Goal: Task Accomplishment & Management: Manage account settings

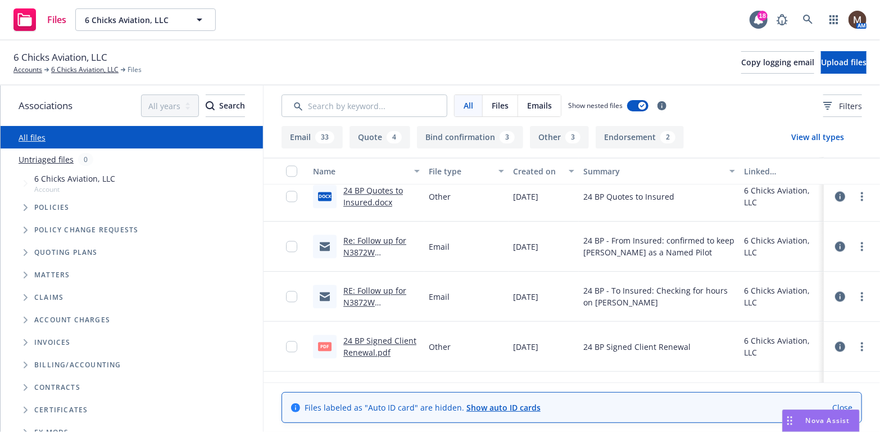
scroll to position [1405, 0]
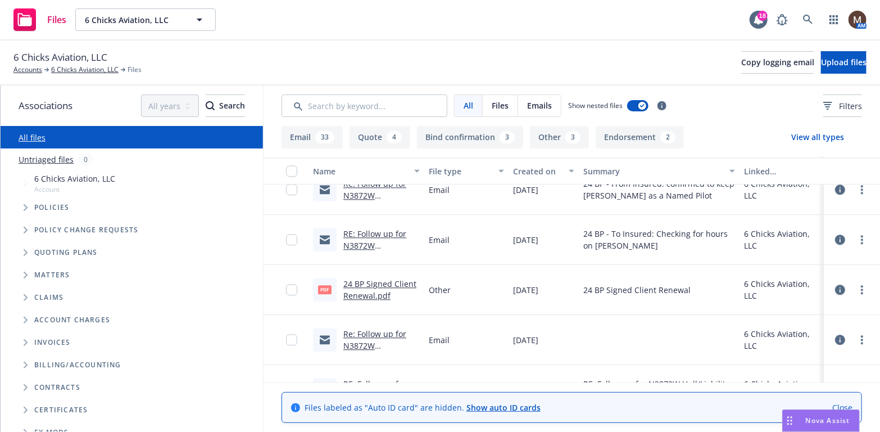
click at [370, 331] on link "Re: Follow up for N3872W Hull/Liability Renewal – Request for Updates" at bounding box center [378, 357] width 71 height 58
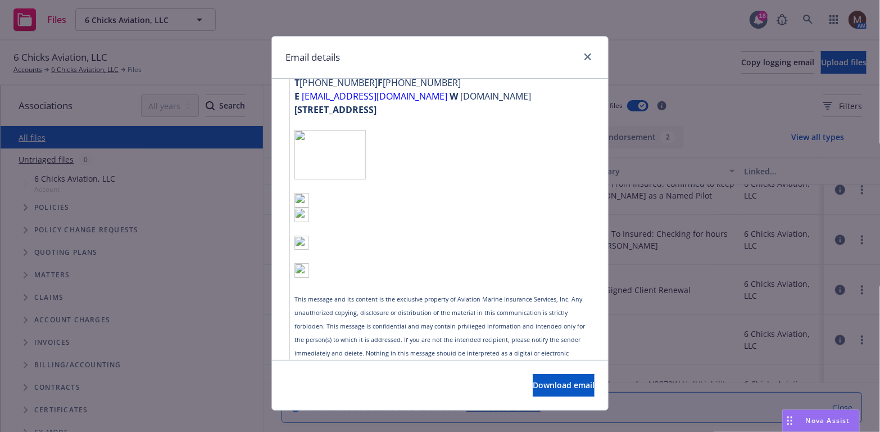
scroll to position [1061, 0]
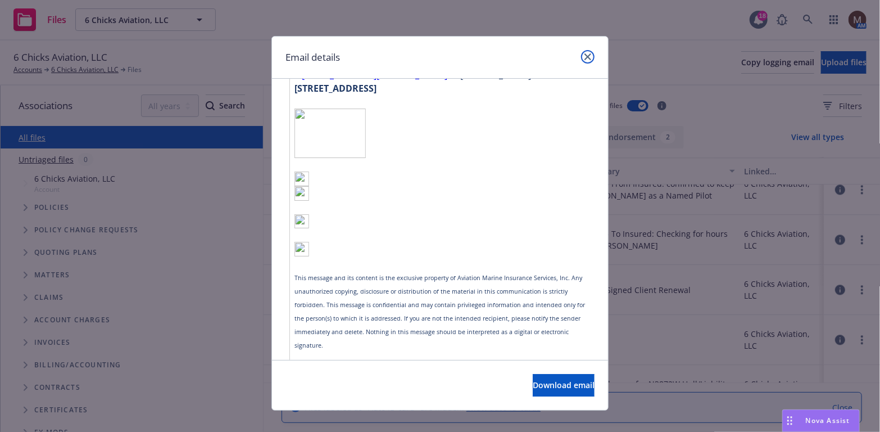
click at [584, 53] on icon "close" at bounding box center [587, 56] width 7 height 7
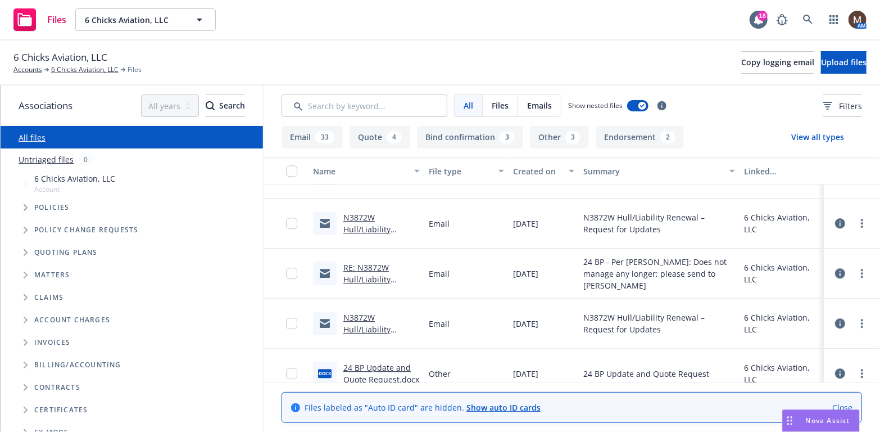
scroll to position [1686, 0]
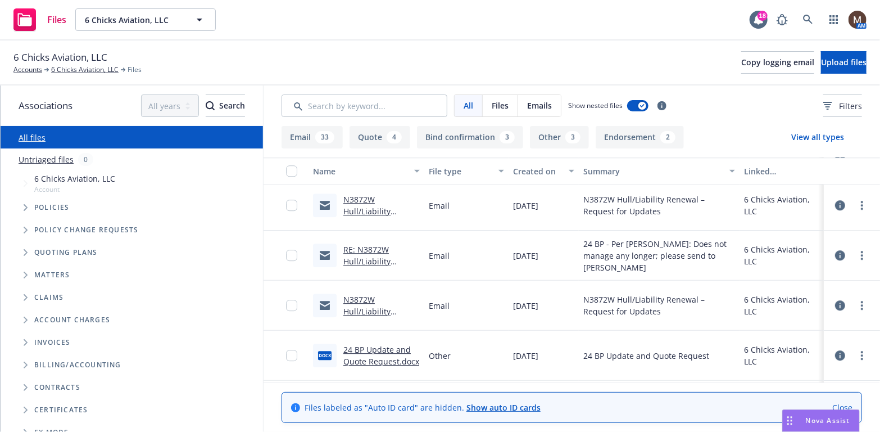
click at [369, 249] on link "RE: N3872W Hull/Liability Renewal – Request for Updates" at bounding box center [378, 267] width 71 height 46
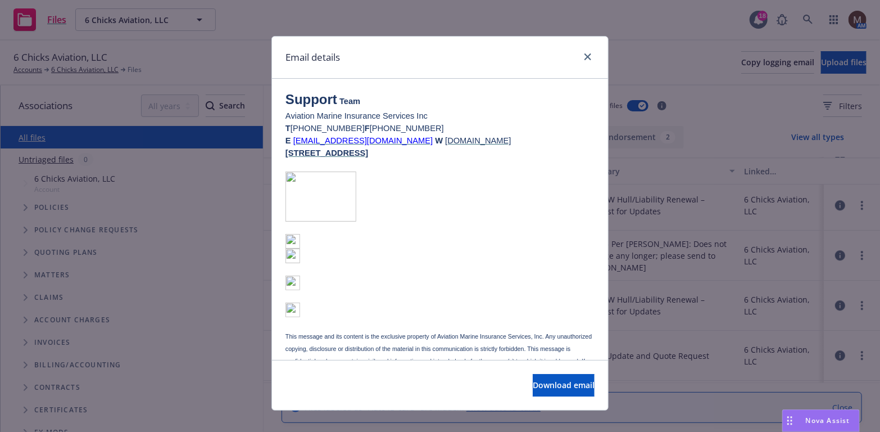
scroll to position [787, 0]
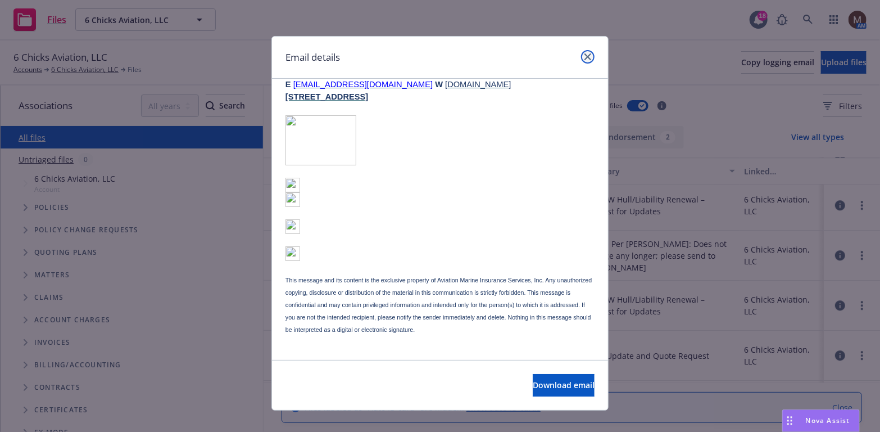
click at [587, 54] on icon "close" at bounding box center [587, 56] width 7 height 7
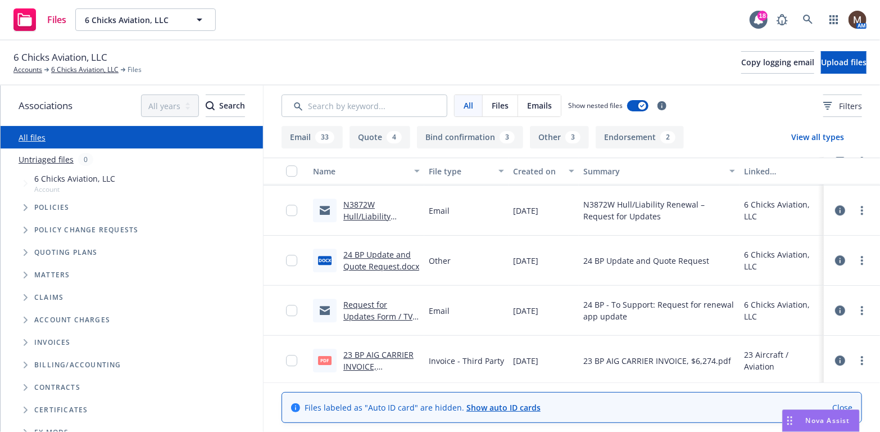
scroll to position [1798, 0]
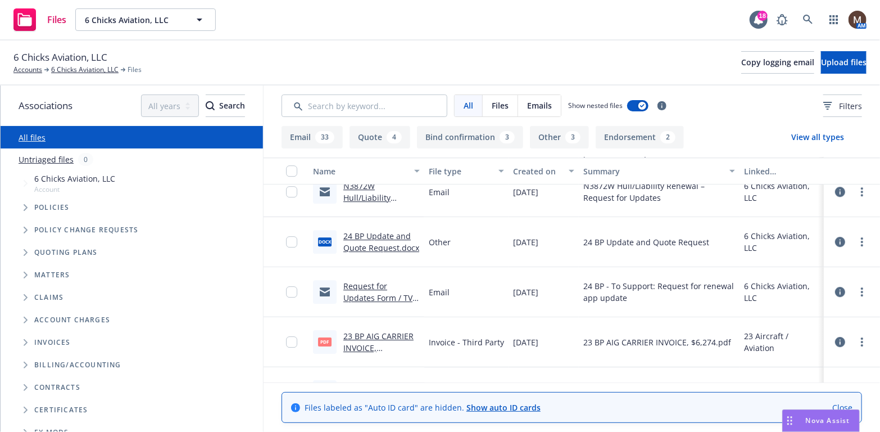
click at [391, 285] on link "Request for Updates Form / TVJ Sons Aviation, LLC / 09.05.2024" at bounding box center [379, 303] width 73 height 46
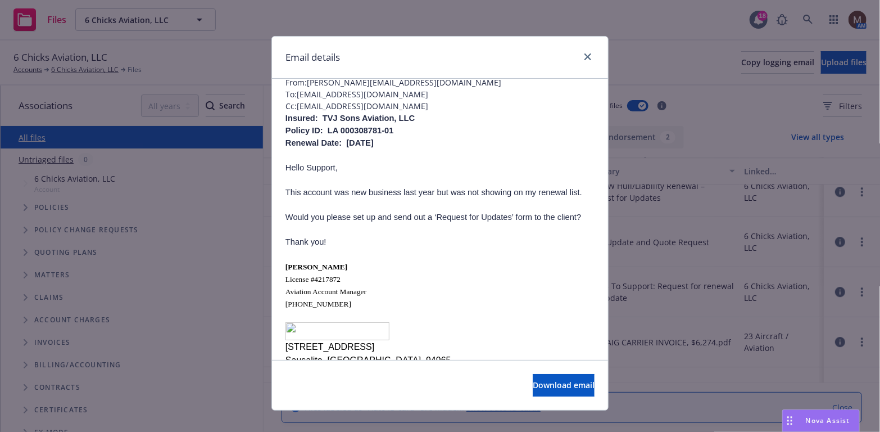
scroll to position [102, 0]
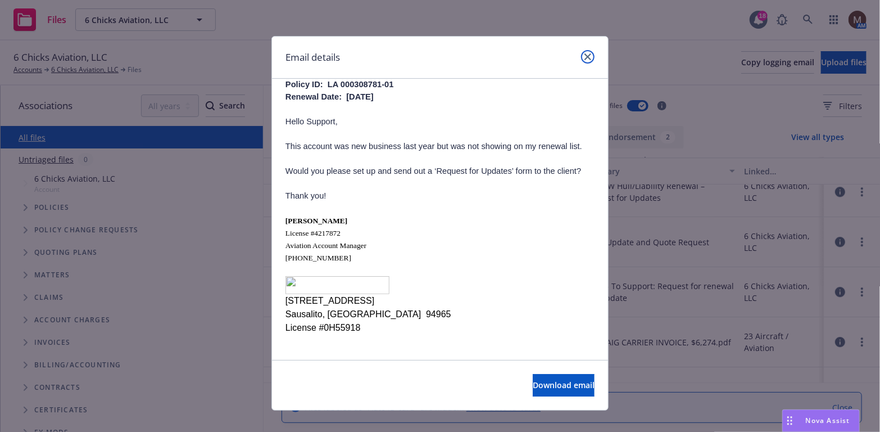
click at [584, 55] on icon "close" at bounding box center [587, 56] width 7 height 7
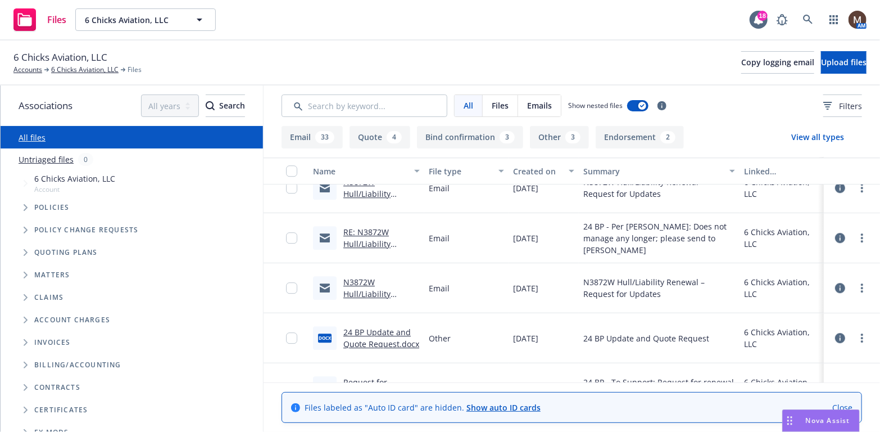
scroll to position [1686, 0]
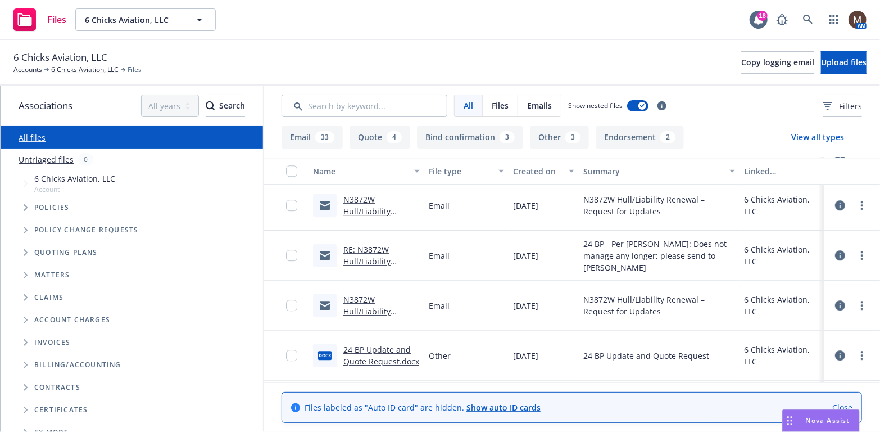
click at [359, 208] on link "N3872W Hull/Liability Renewal – Request for Updates" at bounding box center [378, 217] width 71 height 46
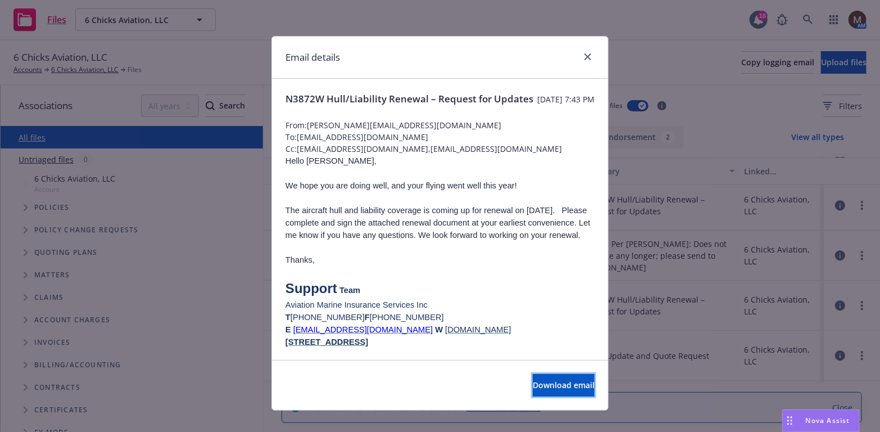
drag, startPoint x: 542, startPoint y: 380, endPoint x: 578, endPoint y: 360, distance: 41.3
click at [542, 380] on span "Download email" at bounding box center [564, 384] width 62 height 11
drag, startPoint x: 587, startPoint y: 53, endPoint x: 534, endPoint y: 76, distance: 58.1
click at [587, 53] on link "close" at bounding box center [587, 56] width 13 height 13
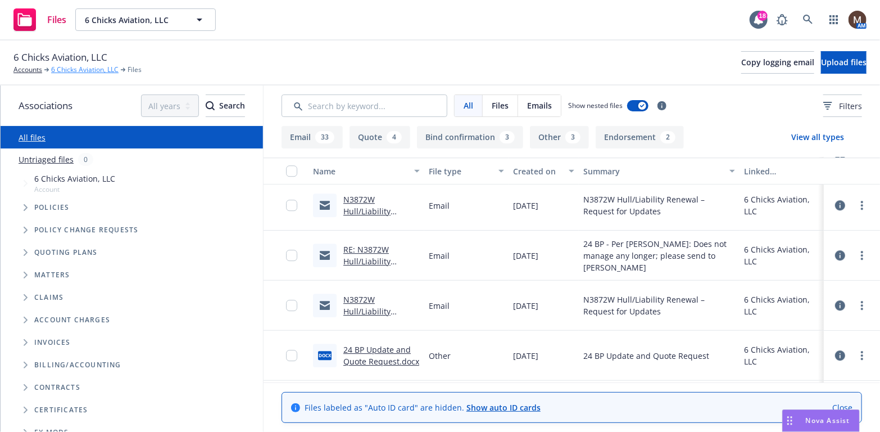
click at [89, 70] on link "6 Chicks Aviation, LLC" at bounding box center [84, 70] width 67 height 10
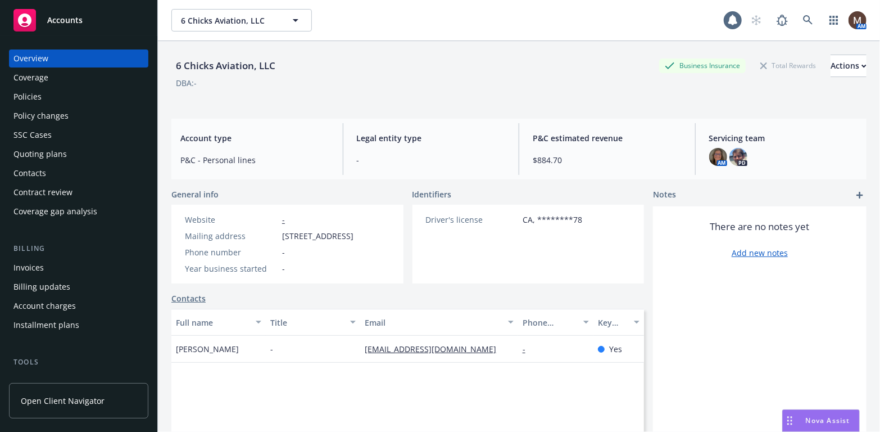
click at [33, 175] on div "Contacts" at bounding box center [29, 173] width 33 height 18
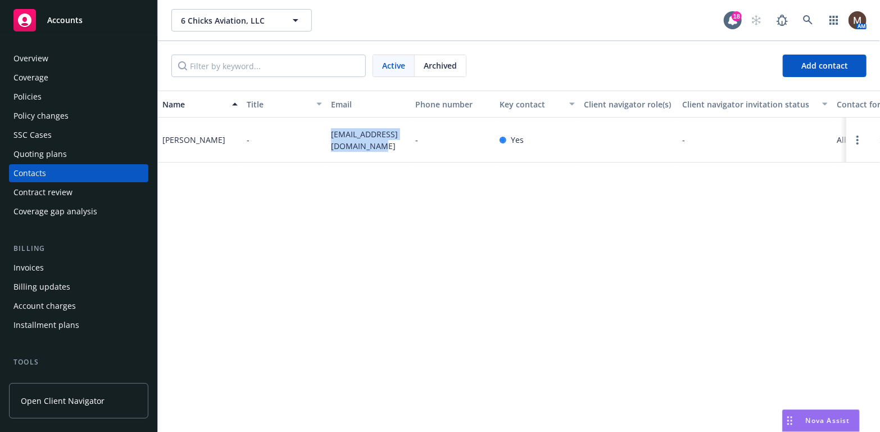
drag, startPoint x: 372, startPoint y: 146, endPoint x: 320, endPoint y: 140, distance: 52.1
click at [320, 140] on div "Mitch McNulty - mcnultymitchell8@gmail.com - Yes - All correspondence - - -" at bounding box center [519, 139] width 722 height 45
copy div "mcnultymitchell8@gmail.com"
drag, startPoint x: 44, startPoint y: 91, endPoint x: 99, endPoint y: 119, distance: 61.6
click at [44, 91] on div "Policies" at bounding box center [78, 97] width 130 height 18
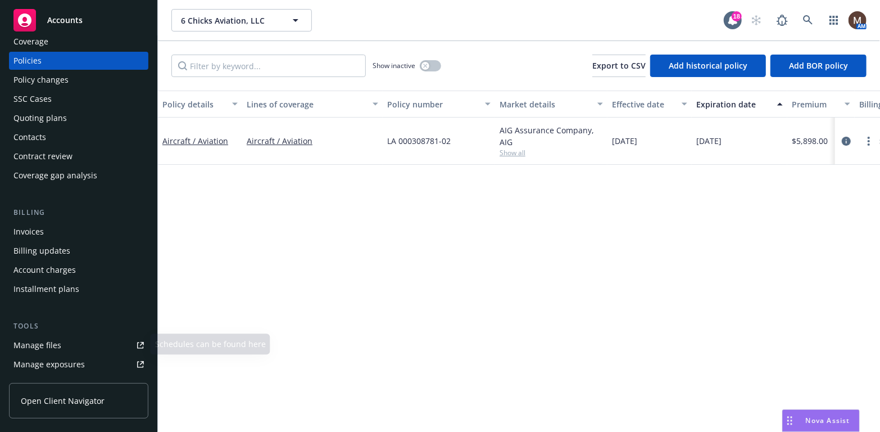
scroll to position [56, 0]
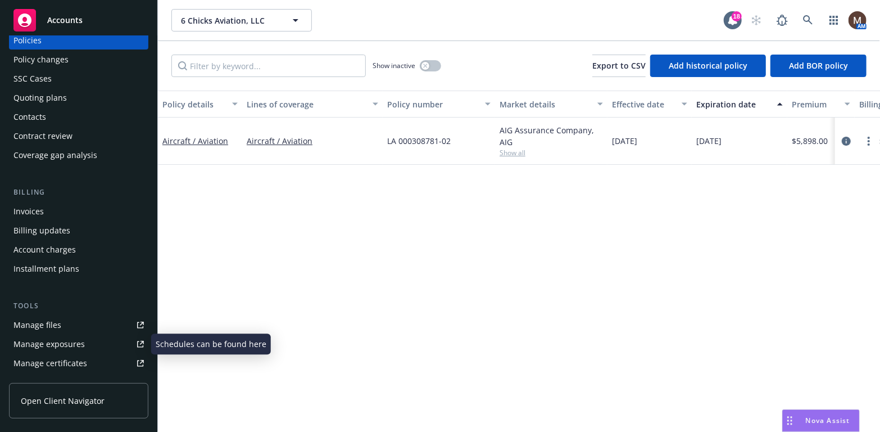
click at [56, 324] on div "Manage files" at bounding box center [37, 325] width 48 height 18
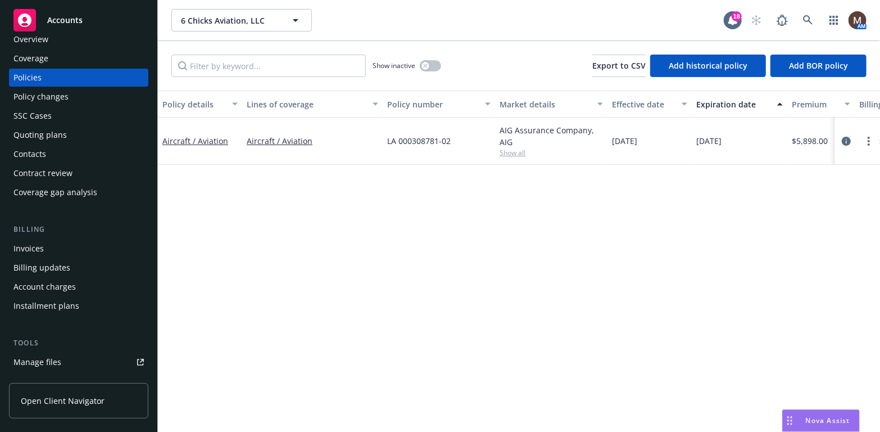
scroll to position [0, 0]
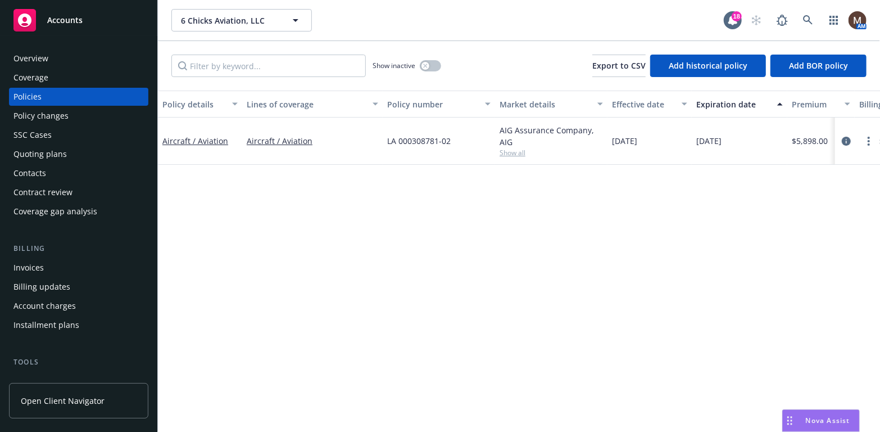
drag, startPoint x: 61, startPoint y: 15, endPoint x: 69, endPoint y: 22, distance: 10.7
click at [61, 16] on span "Accounts" at bounding box center [64, 20] width 35 height 9
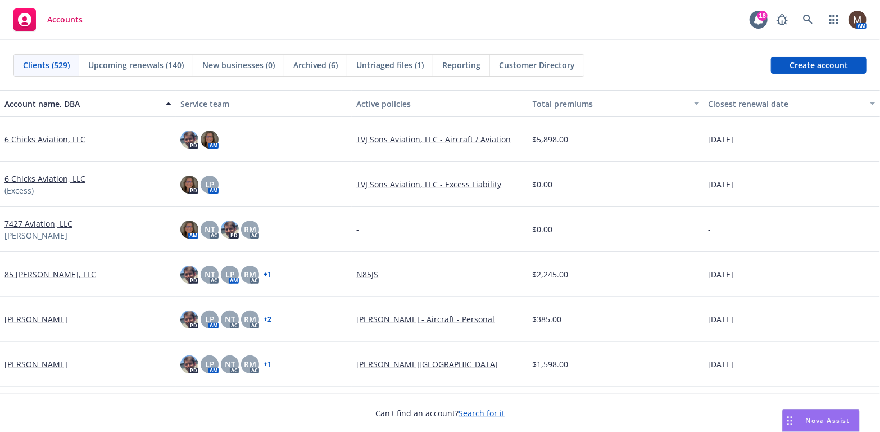
scroll to position [56, 0]
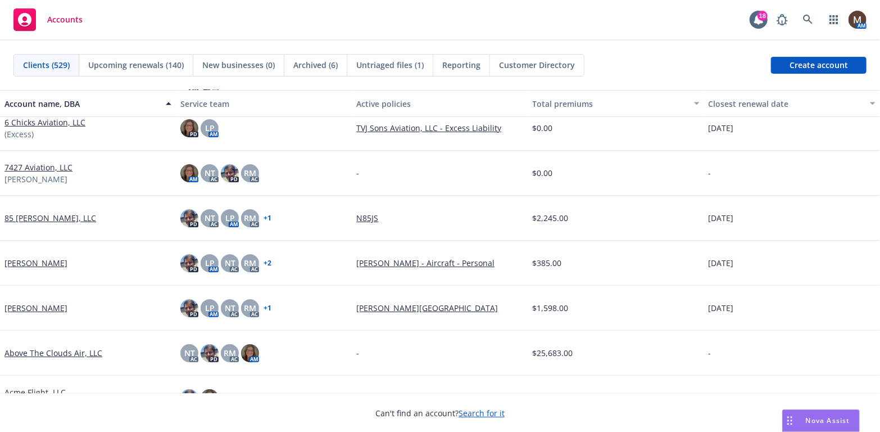
click at [132, 61] on span "Upcoming renewals (140)" at bounding box center [136, 65] width 96 height 12
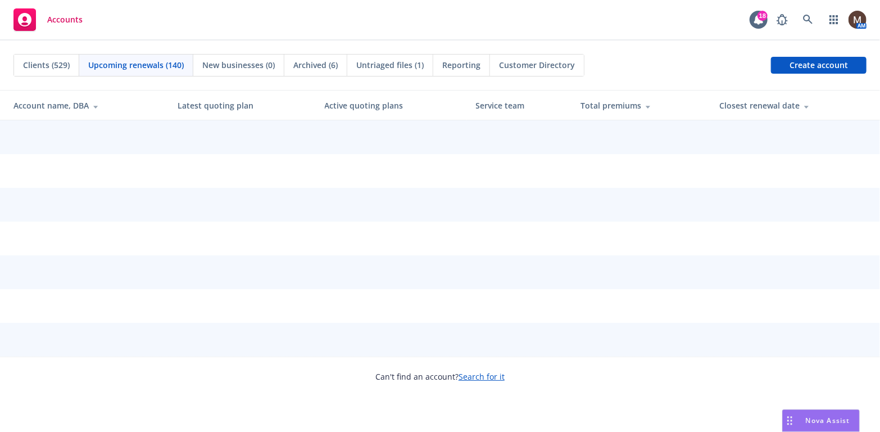
click at [768, 102] on th "Closest renewal date" at bounding box center [795, 105] width 170 height 30
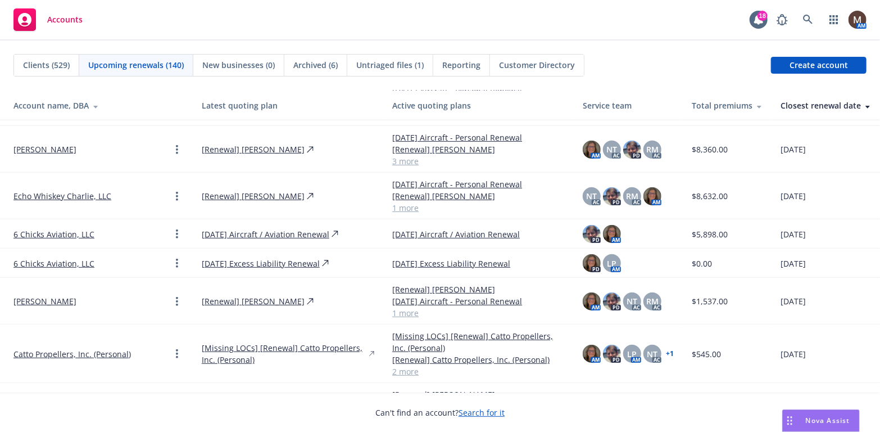
scroll to position [281, 0]
click at [61, 347] on link "Catto Propellers, Inc. (Personal)" at bounding box center [71, 353] width 117 height 12
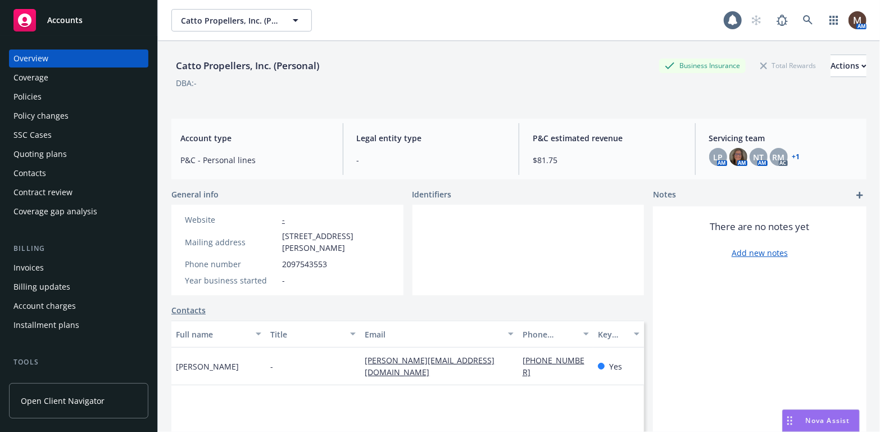
click at [38, 96] on div "Policies" at bounding box center [27, 97] width 28 height 18
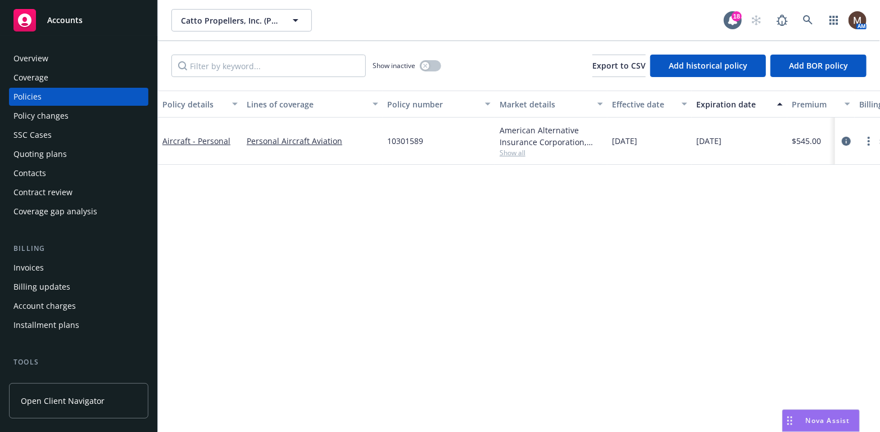
scroll to position [56, 0]
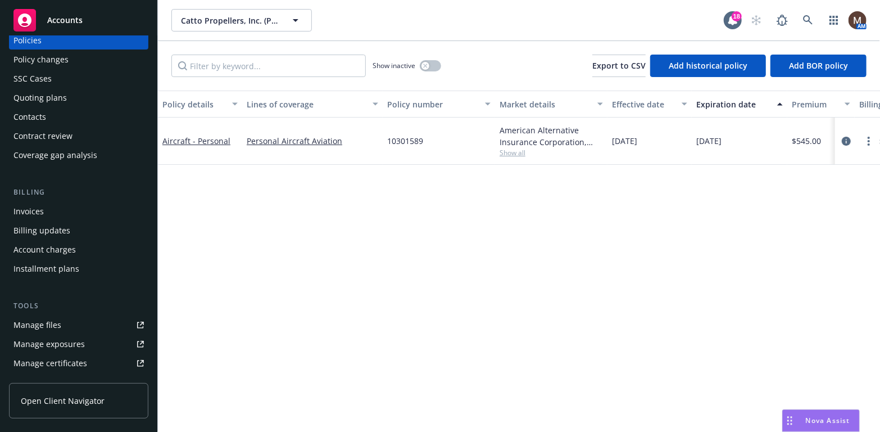
click at [53, 324] on div "Manage files" at bounding box center [37, 325] width 48 height 18
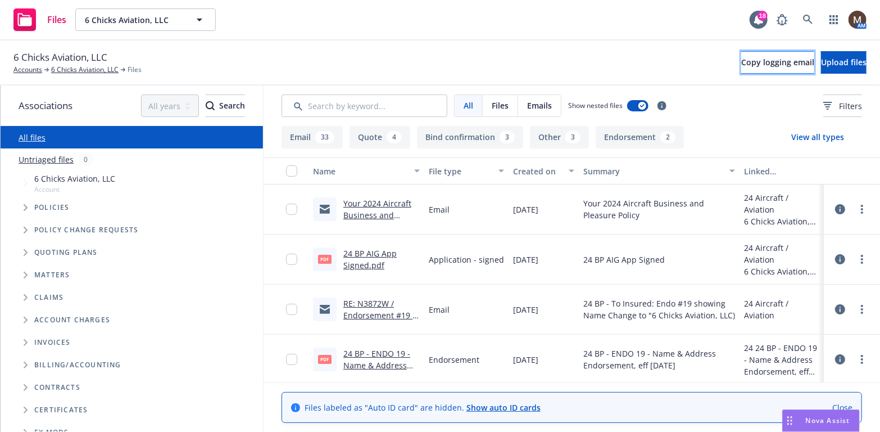
click at [741, 59] on span "Copy logging email" at bounding box center [777, 62] width 73 height 11
click at [34, 68] on link "Accounts" at bounding box center [27, 70] width 29 height 10
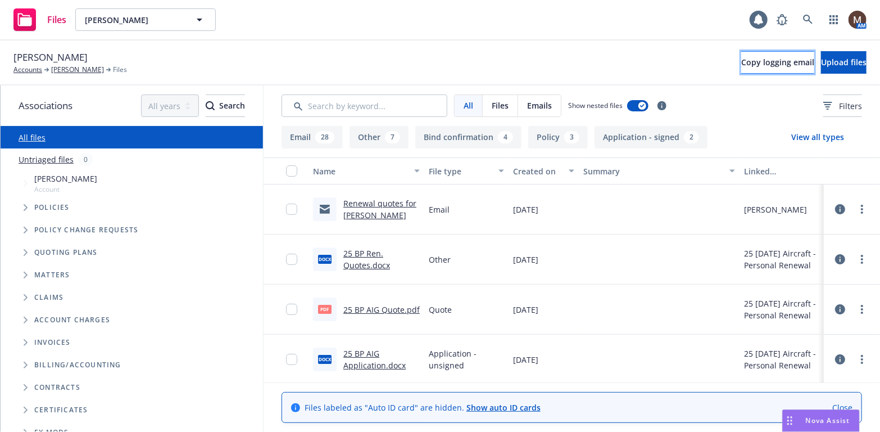
click at [741, 61] on span "Copy logging email" at bounding box center [777, 62] width 73 height 11
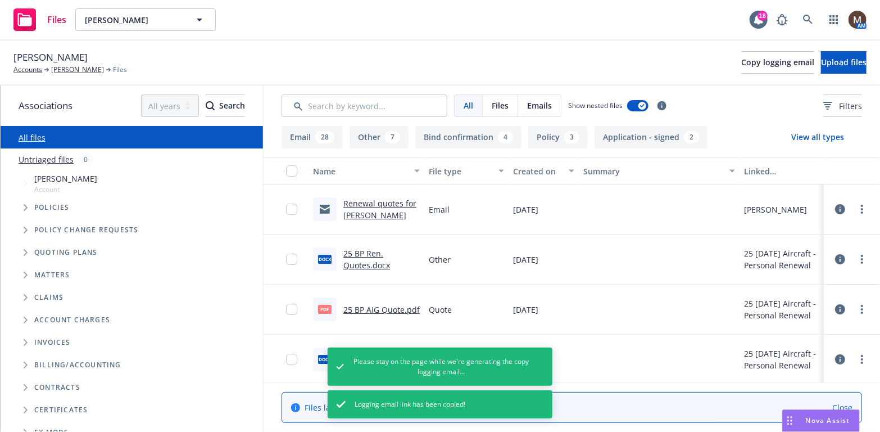
drag, startPoint x: 94, startPoint y: 68, endPoint x: 96, endPoint y: 75, distance: 7.1
click at [94, 68] on link "[PERSON_NAME]" at bounding box center [77, 70] width 53 height 10
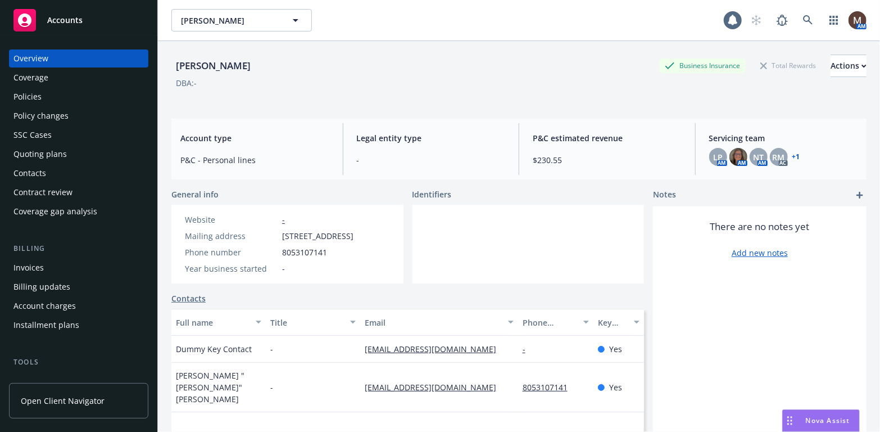
click at [49, 170] on div "Contacts" at bounding box center [78, 173] width 130 height 18
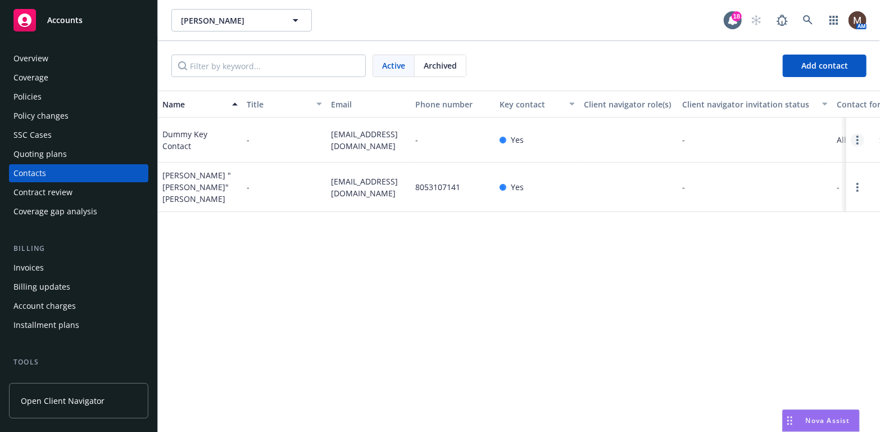
click at [858, 142] on link "Open options" at bounding box center [857, 139] width 13 height 13
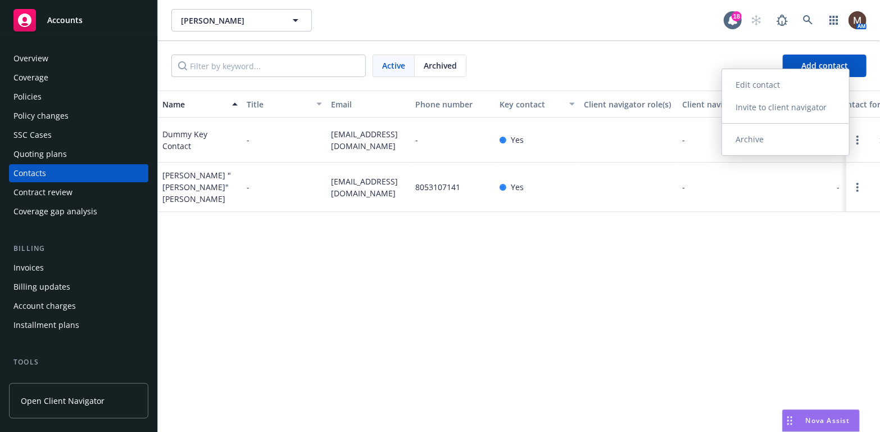
click at [756, 134] on link "Archive" at bounding box center [785, 139] width 127 height 22
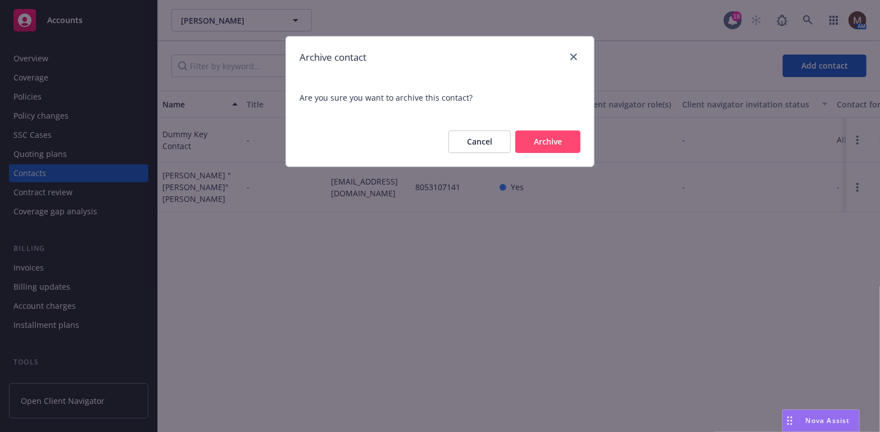
click at [550, 138] on button "Archive" at bounding box center [547, 141] width 65 height 22
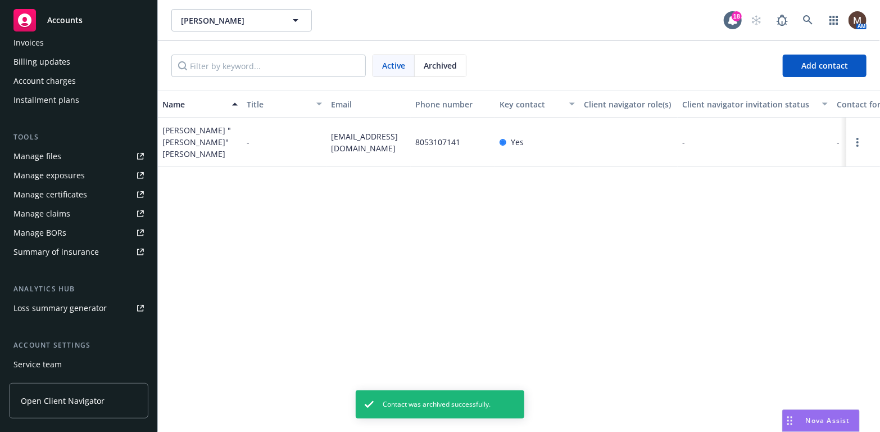
scroll to position [281, 0]
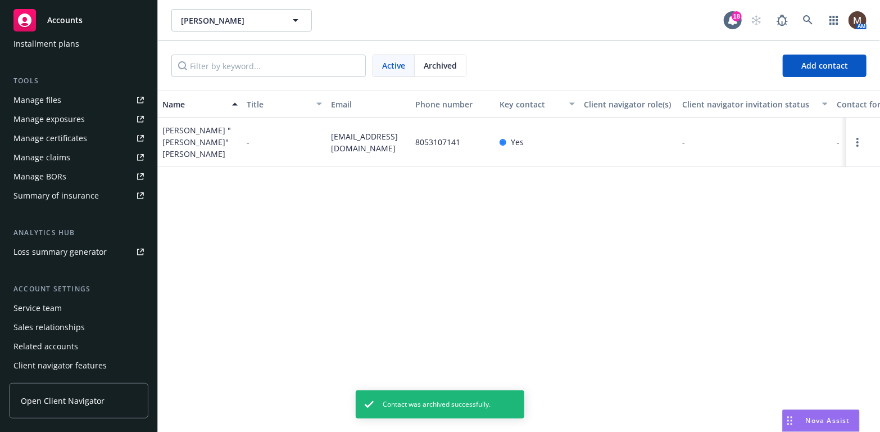
click at [65, 303] on div "Service team" at bounding box center [78, 308] width 130 height 18
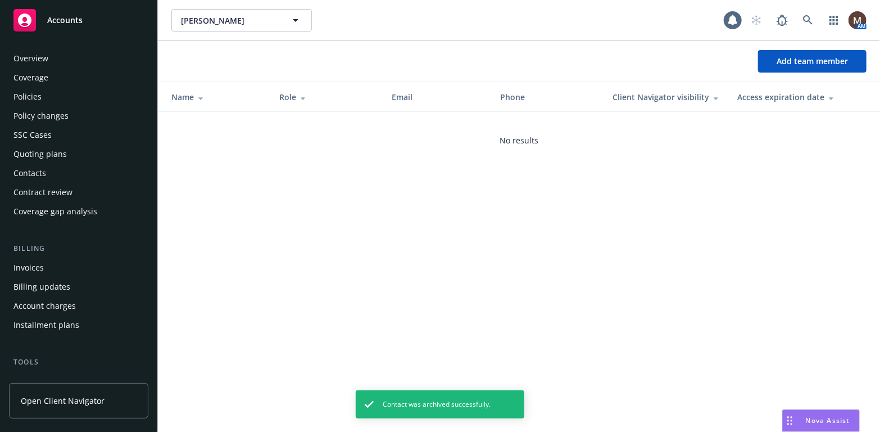
scroll to position [300, 0]
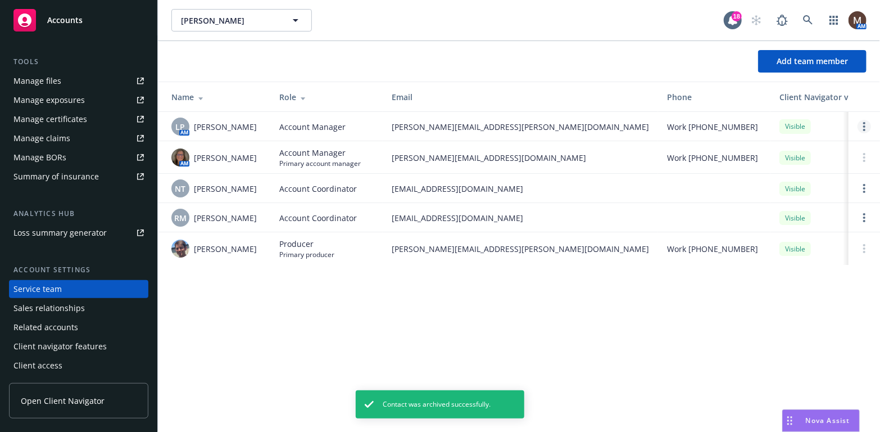
click at [863, 124] on link "Open options" at bounding box center [864, 126] width 13 height 13
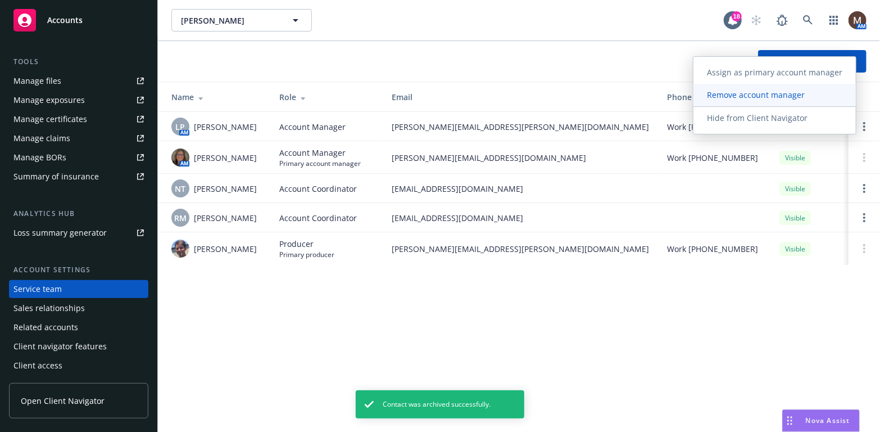
click at [768, 92] on span "Remove account manager" at bounding box center [755, 94] width 125 height 11
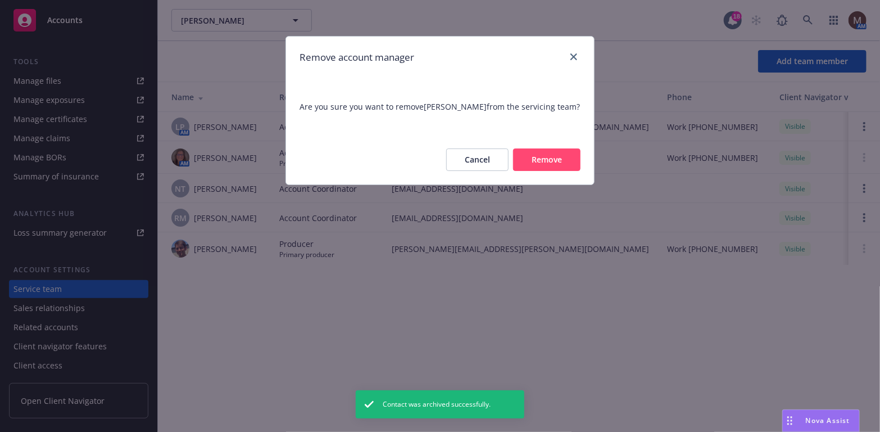
click at [545, 149] on button "Remove" at bounding box center [546, 159] width 67 height 22
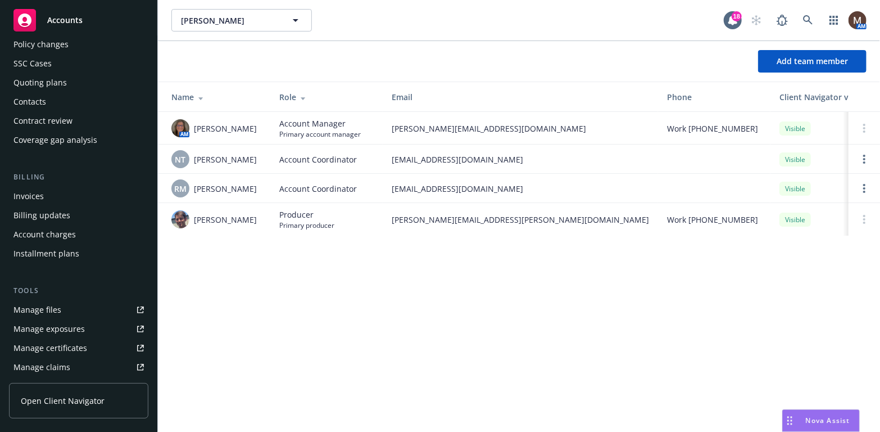
scroll to position [0, 0]
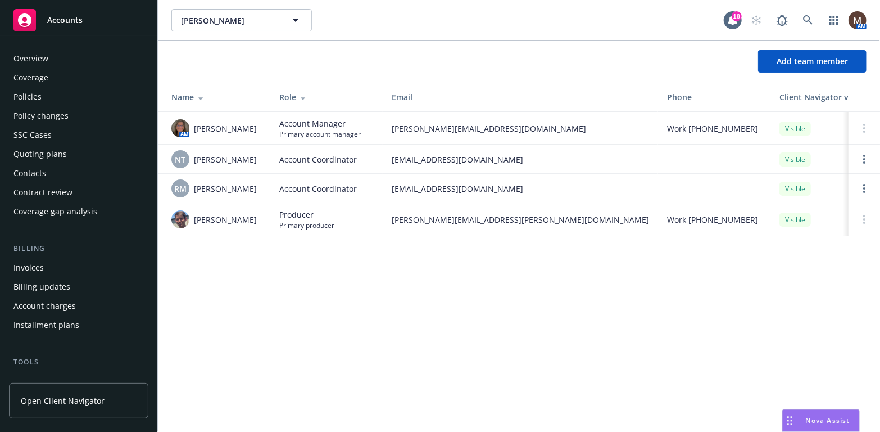
drag, startPoint x: 44, startPoint y: 168, endPoint x: 51, endPoint y: 171, distance: 7.3
click at [44, 168] on div "Contacts" at bounding box center [29, 173] width 33 height 18
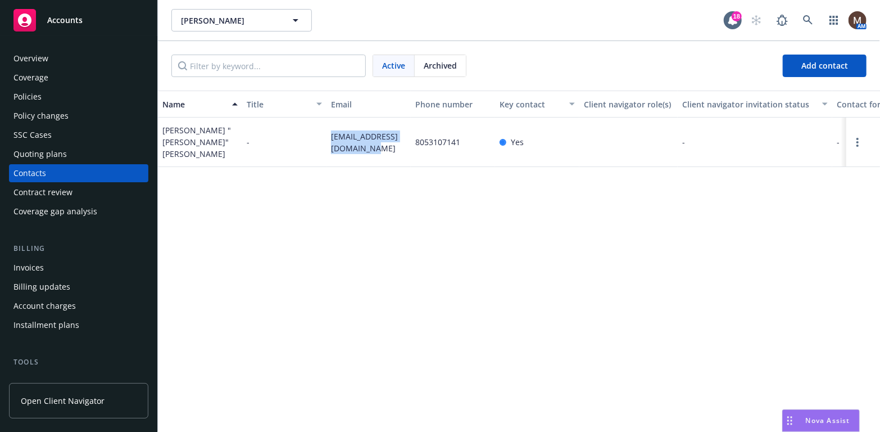
drag, startPoint x: 363, startPoint y: 149, endPoint x: 317, endPoint y: 134, distance: 48.7
click at [317, 134] on div "Roderic "Rod" Spaulding - spauldingrs@currently.com 8053107141 Yes - - Primary …" at bounding box center [519, 141] width 722 height 49
copy div "spauldingrs@currently.com"
click at [35, 94] on div "Policies" at bounding box center [27, 97] width 28 height 18
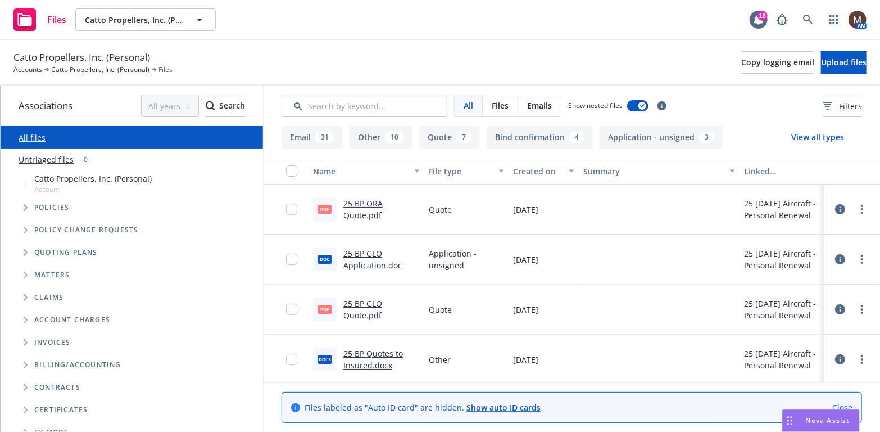
scroll to position [56, 0]
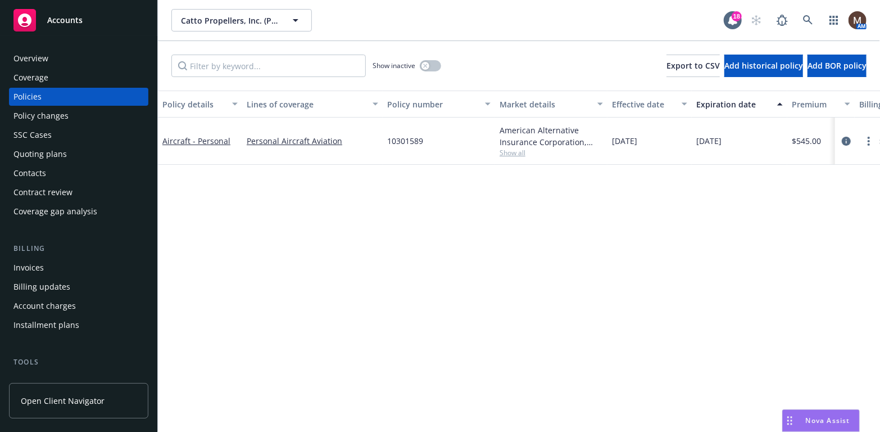
scroll to position [56, 0]
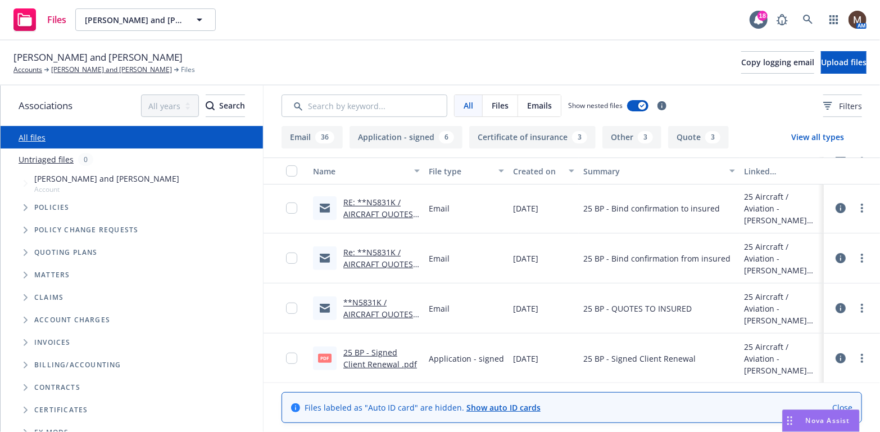
scroll to position [225, 0]
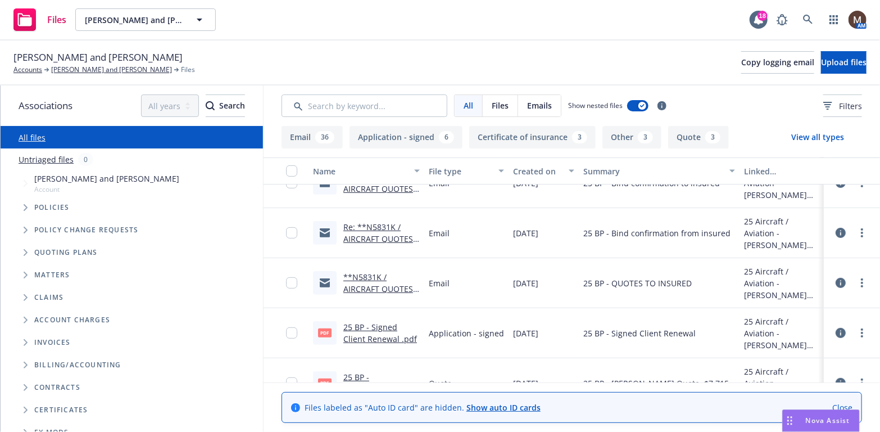
click at [375, 325] on link "25 BP - Signed Client Renewal .pdf" at bounding box center [380, 332] width 74 height 22
click at [93, 69] on link "[PERSON_NAME] and [PERSON_NAME]" at bounding box center [111, 70] width 121 height 10
